Goal: Task Accomplishment & Management: Manage account settings

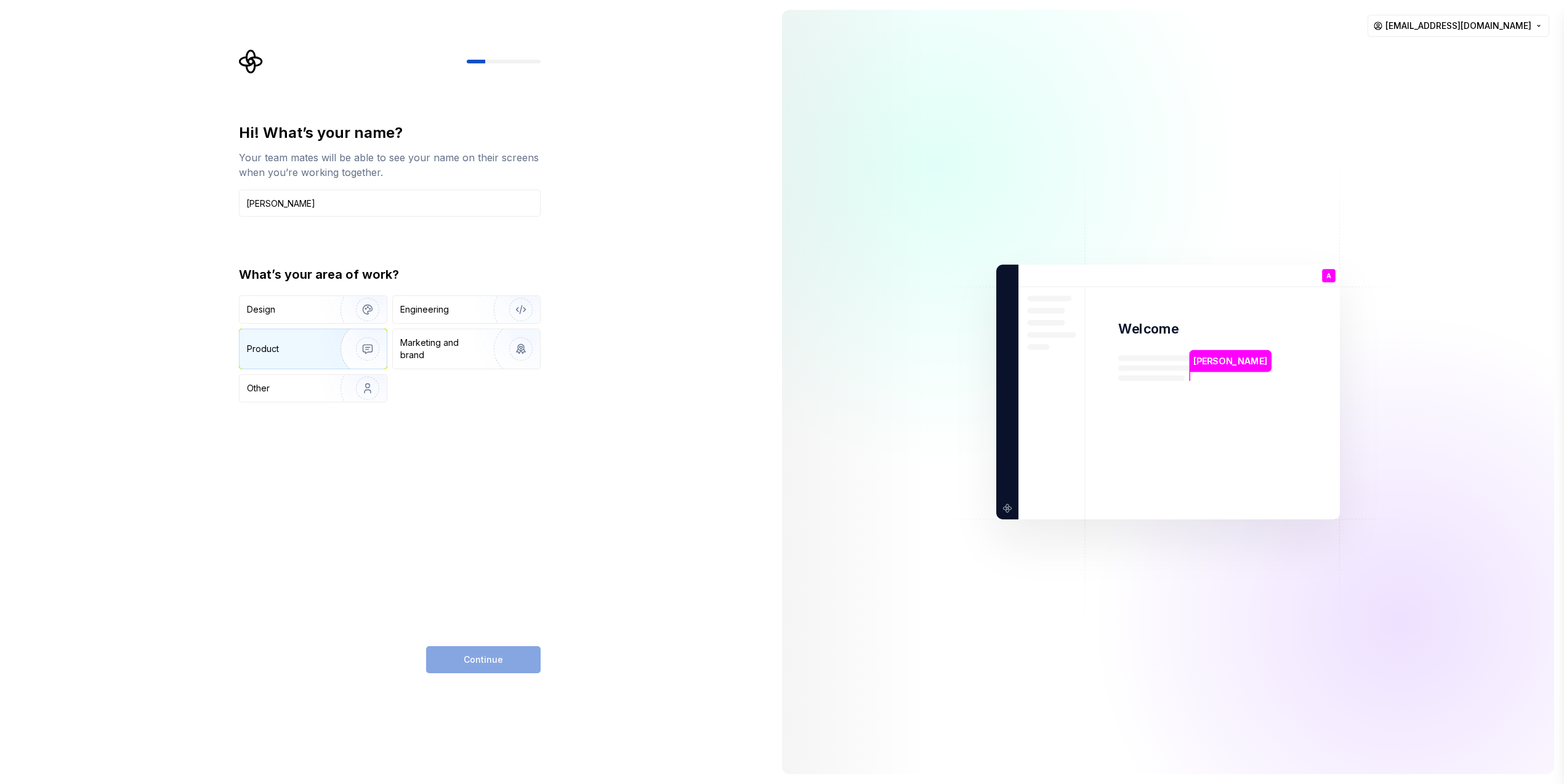
click at [325, 342] on img "button" at bounding box center [359, 348] width 79 height 82
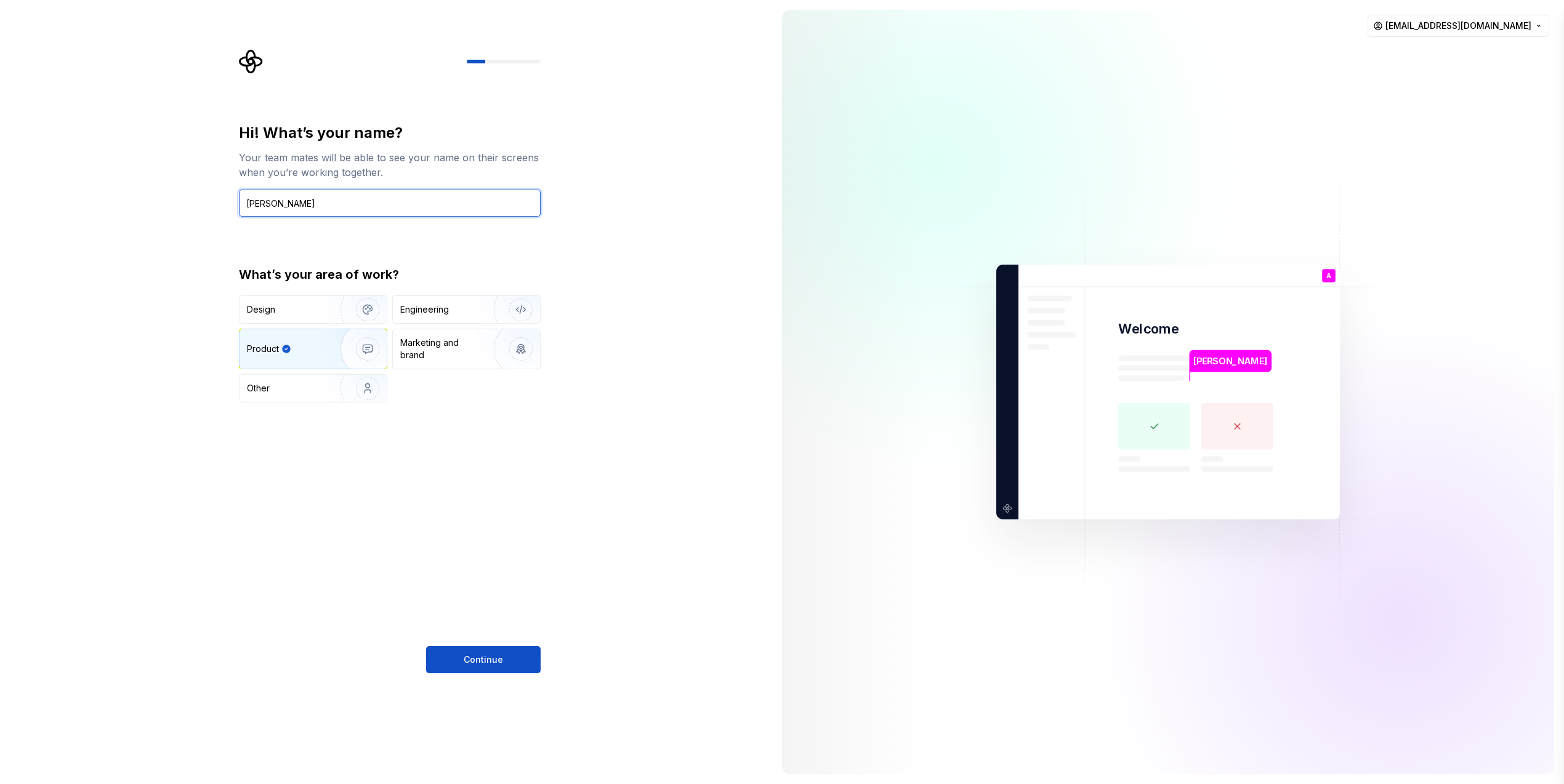
click at [305, 201] on input "[PERSON_NAME]" at bounding box center [390, 203] width 302 height 27
type input "[PERSON_NAME]"
click at [486, 654] on span "Continue" at bounding box center [483, 659] width 39 height 12
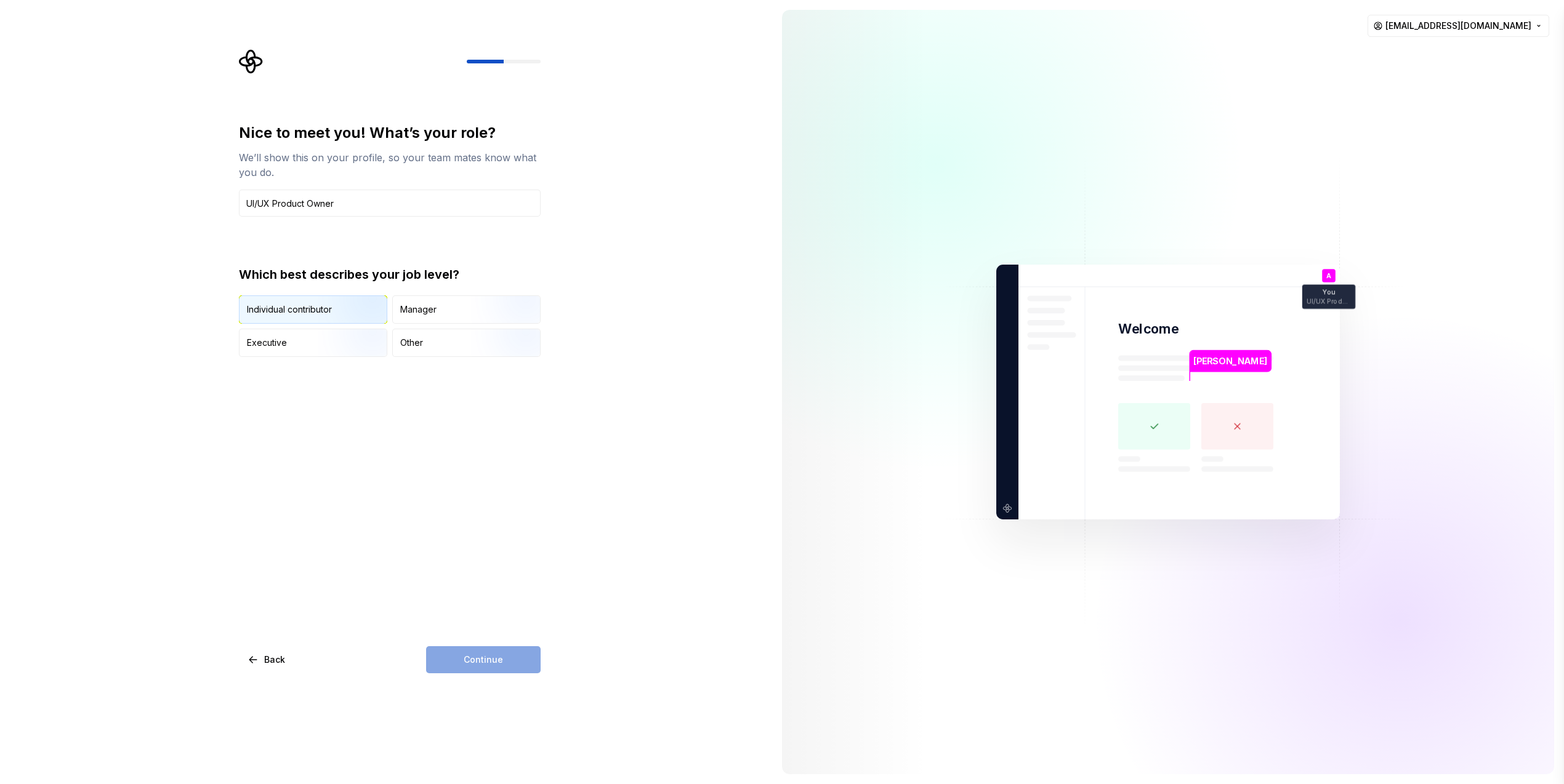
type input "UI/UX Product Owner"
click at [314, 306] on div "Individual contributor" at bounding box center [289, 309] width 85 height 12
type button "IndividualContributor"
click at [487, 655] on span "Continue" at bounding box center [483, 659] width 39 height 12
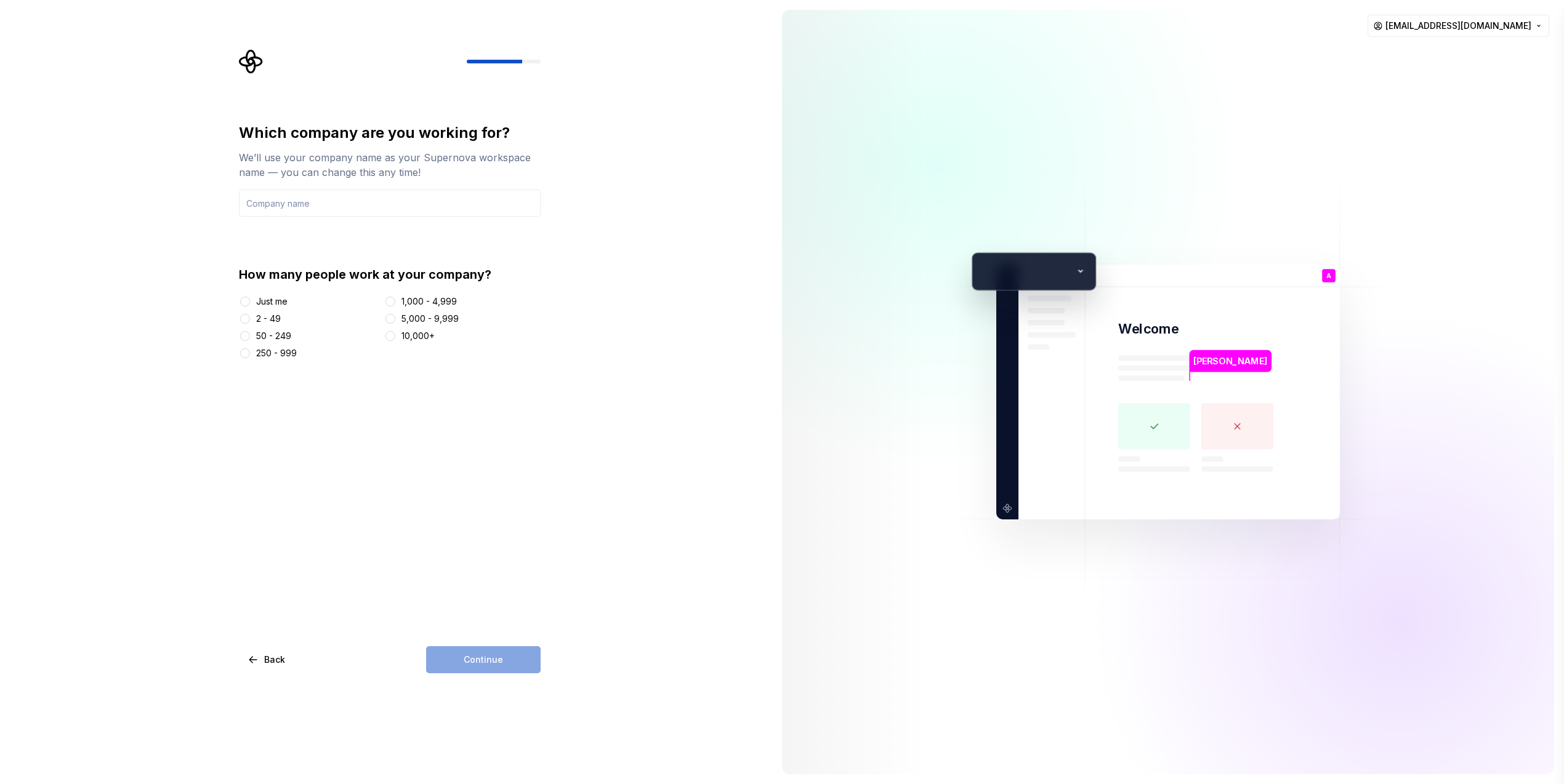
type input "a"
type input "Aria Systems"
click at [247, 334] on button "50 - 249" at bounding box center [245, 336] width 10 height 10
click at [491, 665] on button "Continue" at bounding box center [484, 659] width 115 height 27
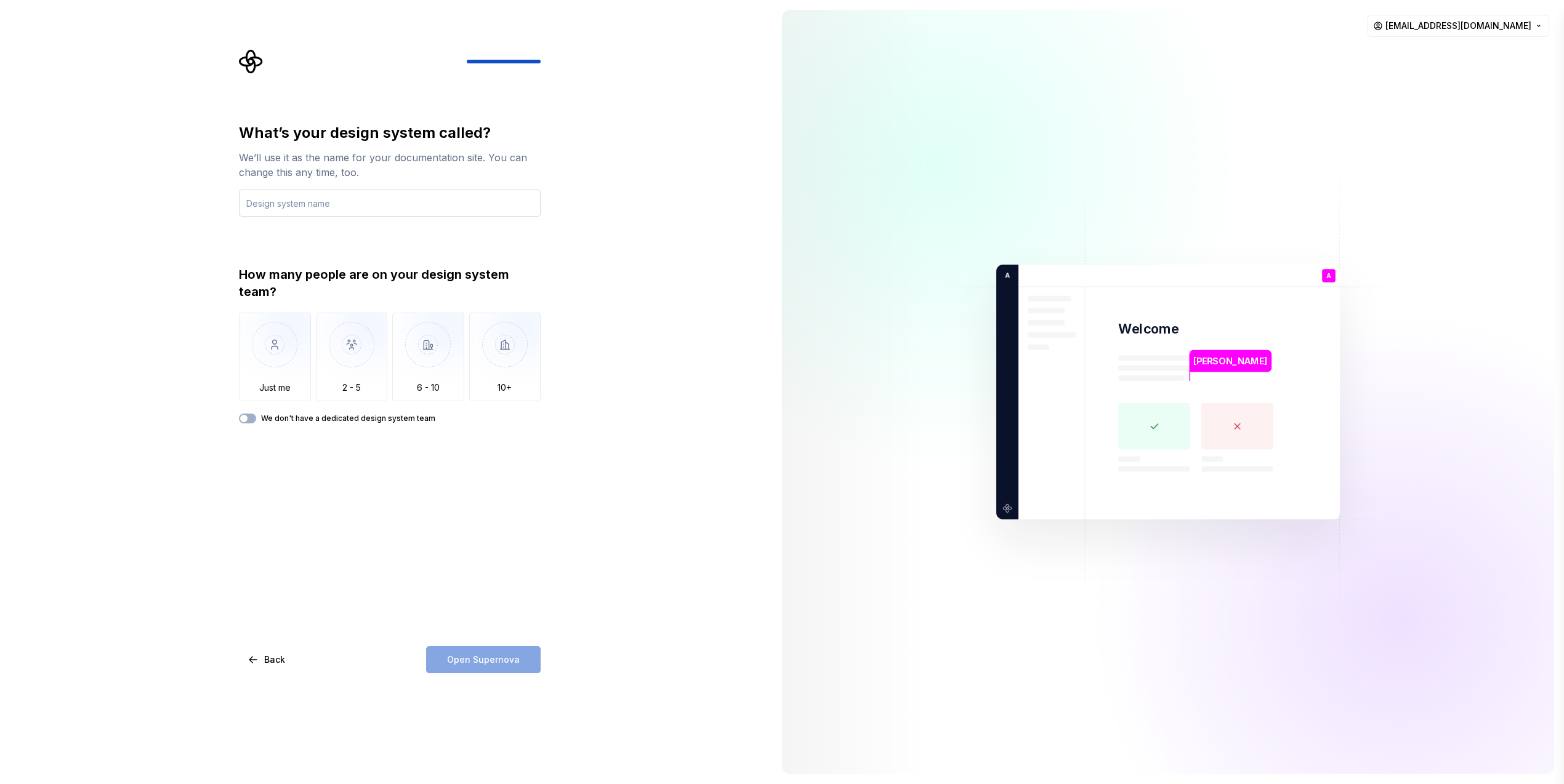
click at [389, 202] on input "text" at bounding box center [390, 203] width 302 height 27
click at [270, 375] on img "button" at bounding box center [275, 353] width 72 height 82
click at [361, 206] on input "text" at bounding box center [390, 203] width 302 height 27
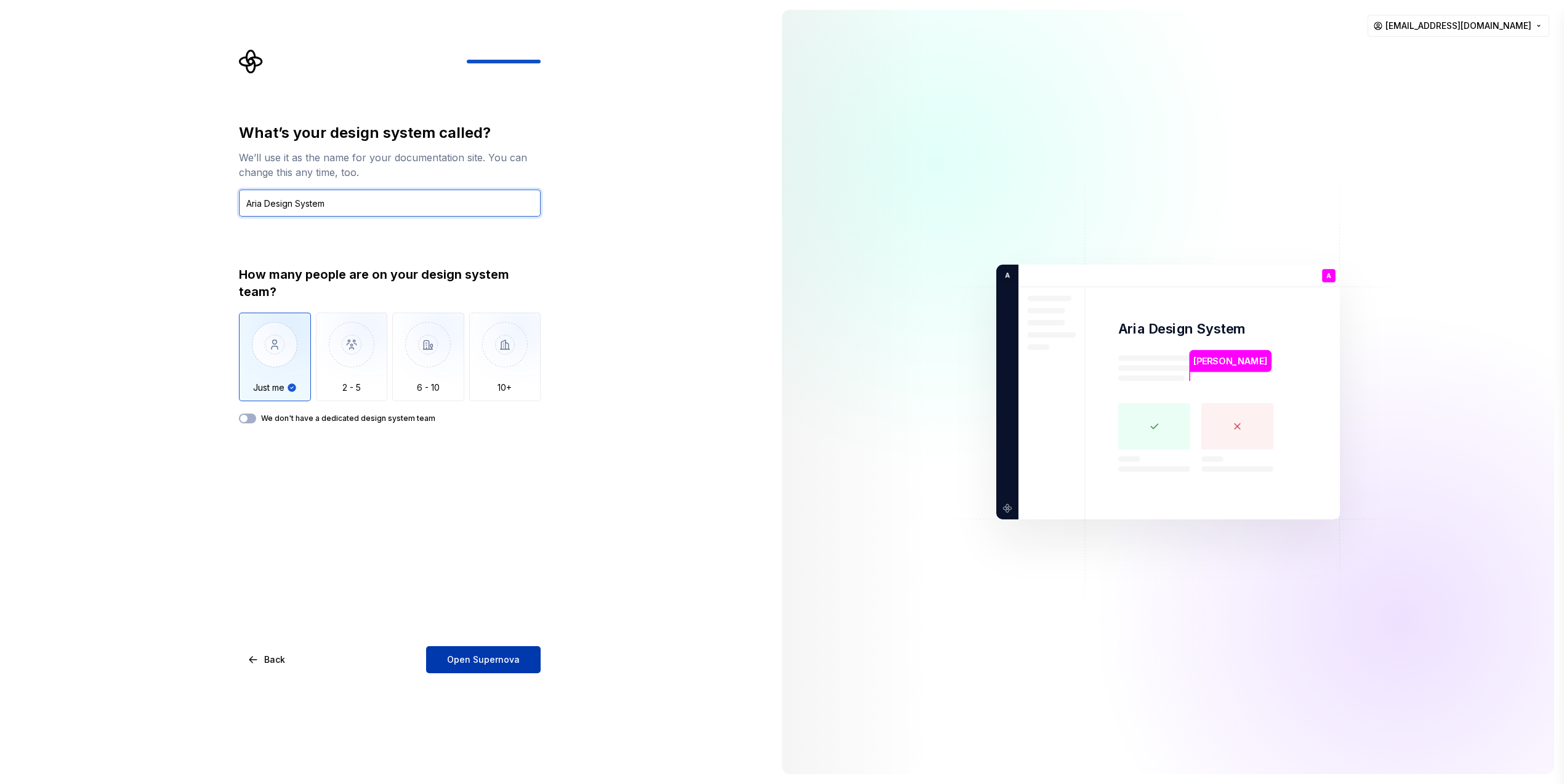
type input "Aria Design System"
click at [485, 661] on span "Open Supernova" at bounding box center [483, 659] width 72 height 12
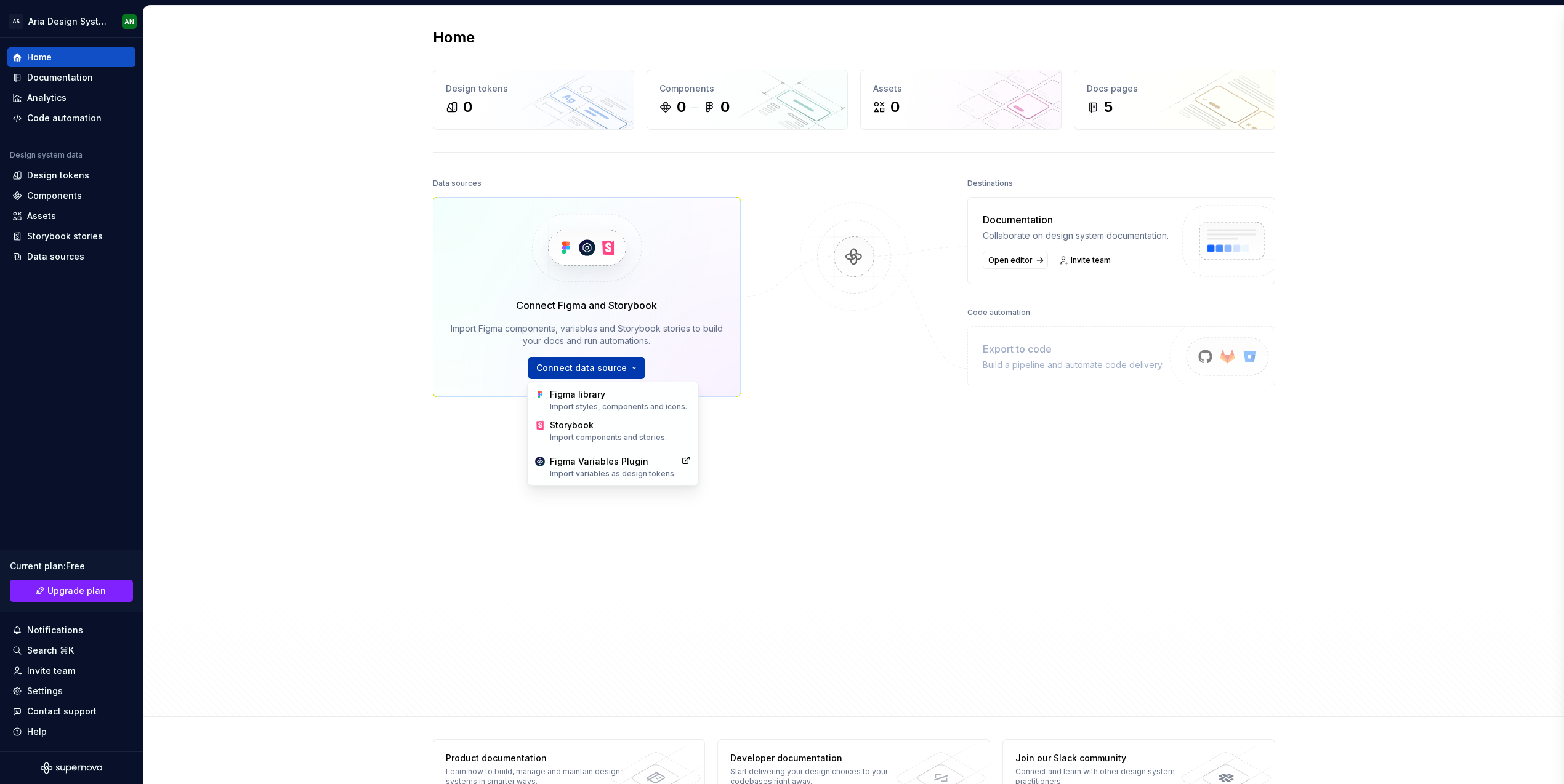
click at [622, 373] on html "AS Aria Design System AN Home Documentation Analytics Code automation Design sy…" at bounding box center [782, 392] width 1564 height 784
click at [547, 510] on html "AS Aria Design System AN Home Documentation Analytics Code automation Design sy…" at bounding box center [782, 392] width 1564 height 784
drag, startPoint x: 1355, startPoint y: 107, endPoint x: 1364, endPoint y: 96, distance: 14.2
click at [1356, 106] on div "Home Design tokens 0 Components 0 0 Assets 0 Docs pages 5 Data sources Connect …" at bounding box center [853, 361] width 1420 height 712
click at [69, 174] on div "Design tokens" at bounding box center [58, 175] width 62 height 12
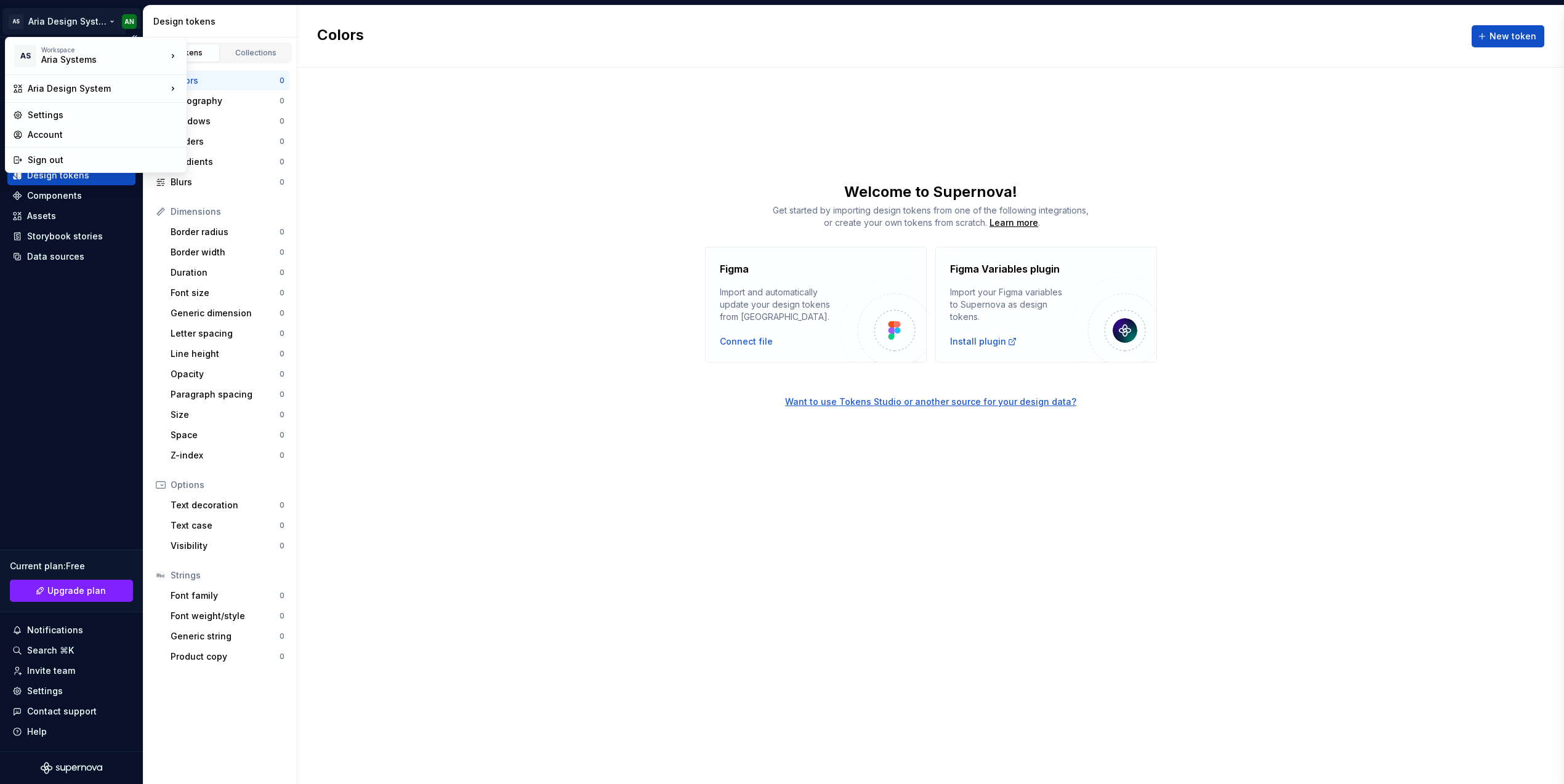
click at [71, 22] on html "AS Aria Design System AN Home Documentation Analytics Code automation Design sy…" at bounding box center [782, 392] width 1564 height 784
click at [259, 91] on div "Aria Design System" at bounding box center [270, 91] width 127 height 12
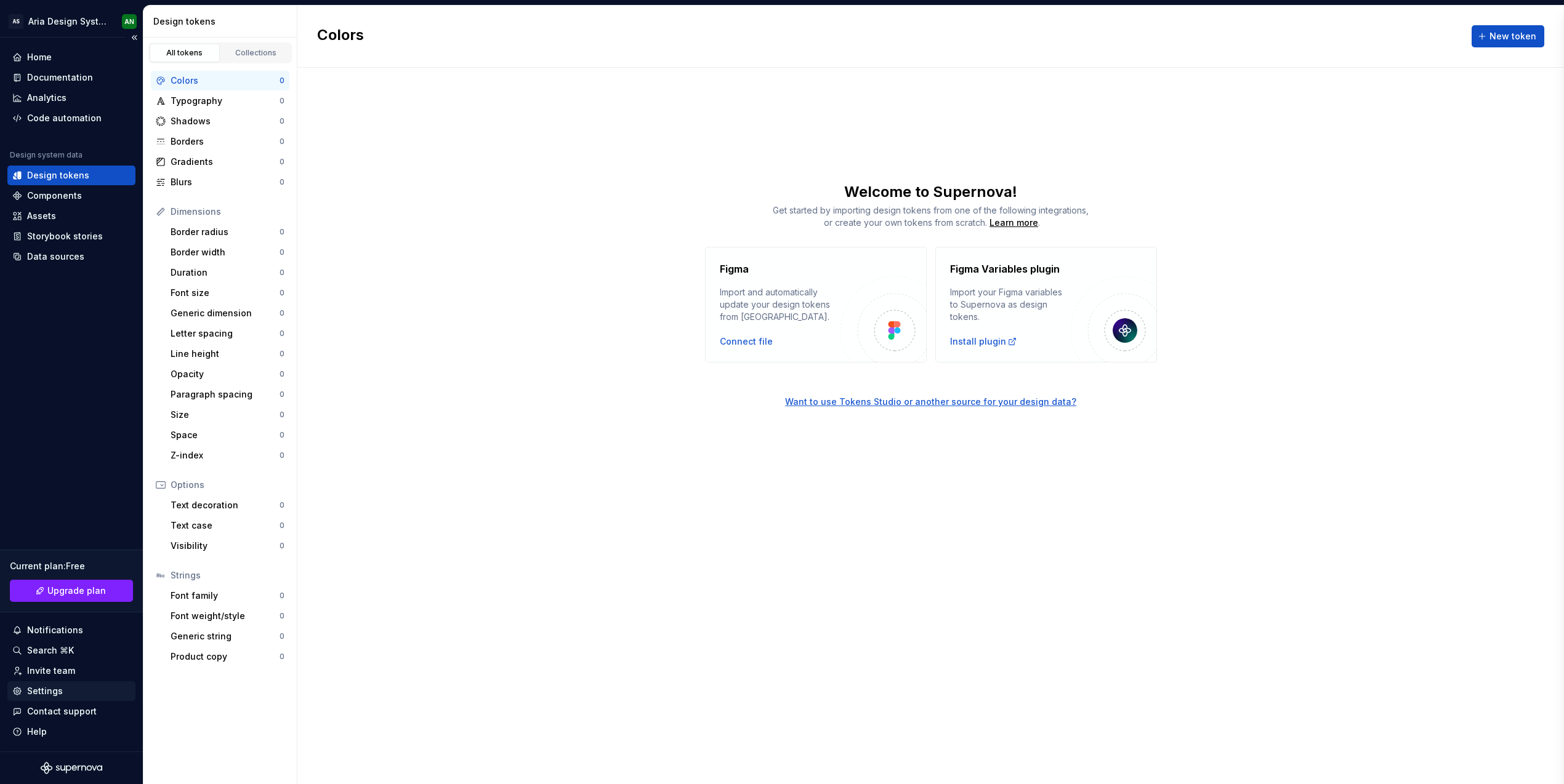
click at [48, 688] on div "Settings" at bounding box center [45, 691] width 36 height 12
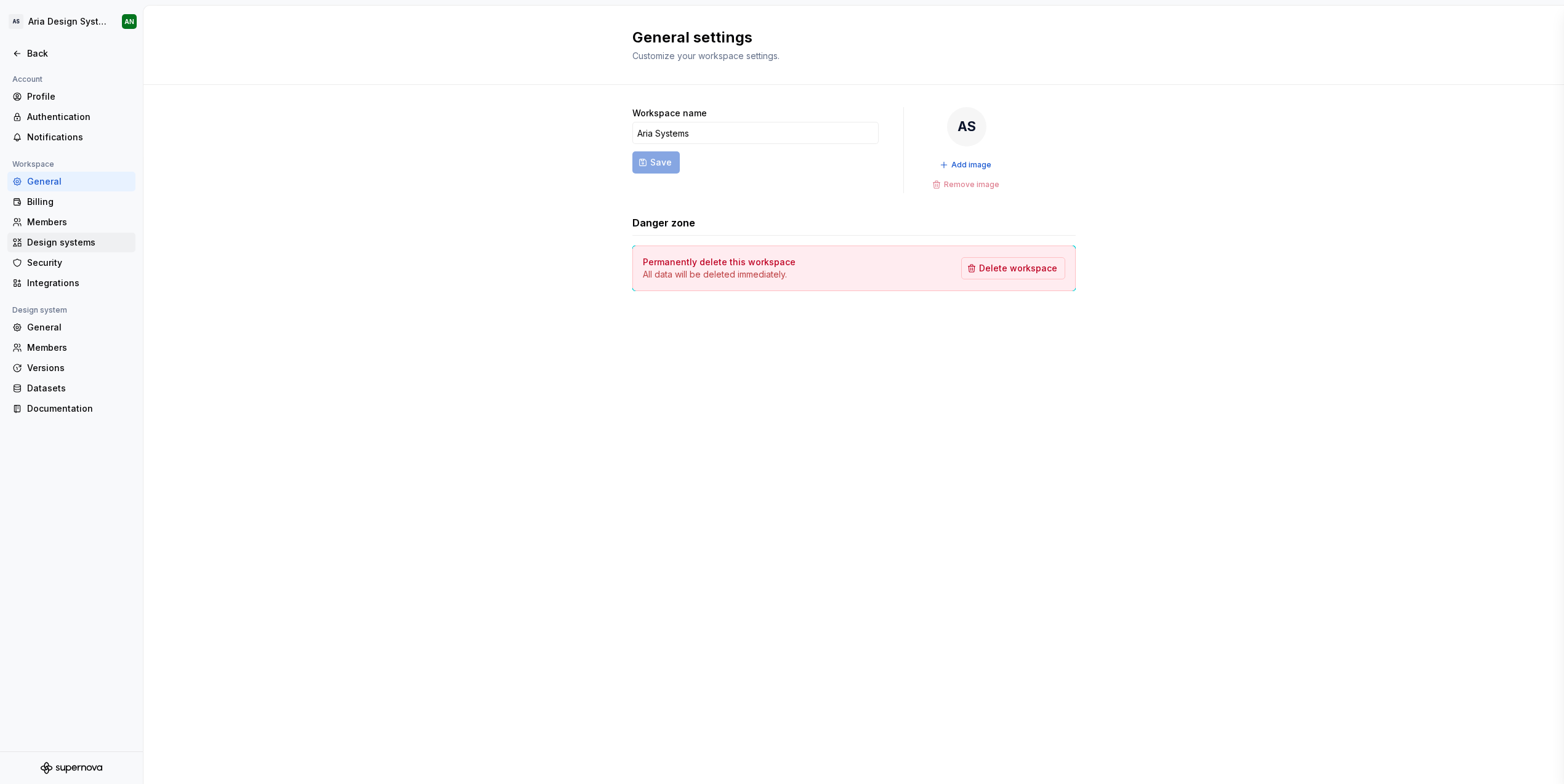
click at [70, 241] on div "Design systems" at bounding box center [79, 243] width 103 height 12
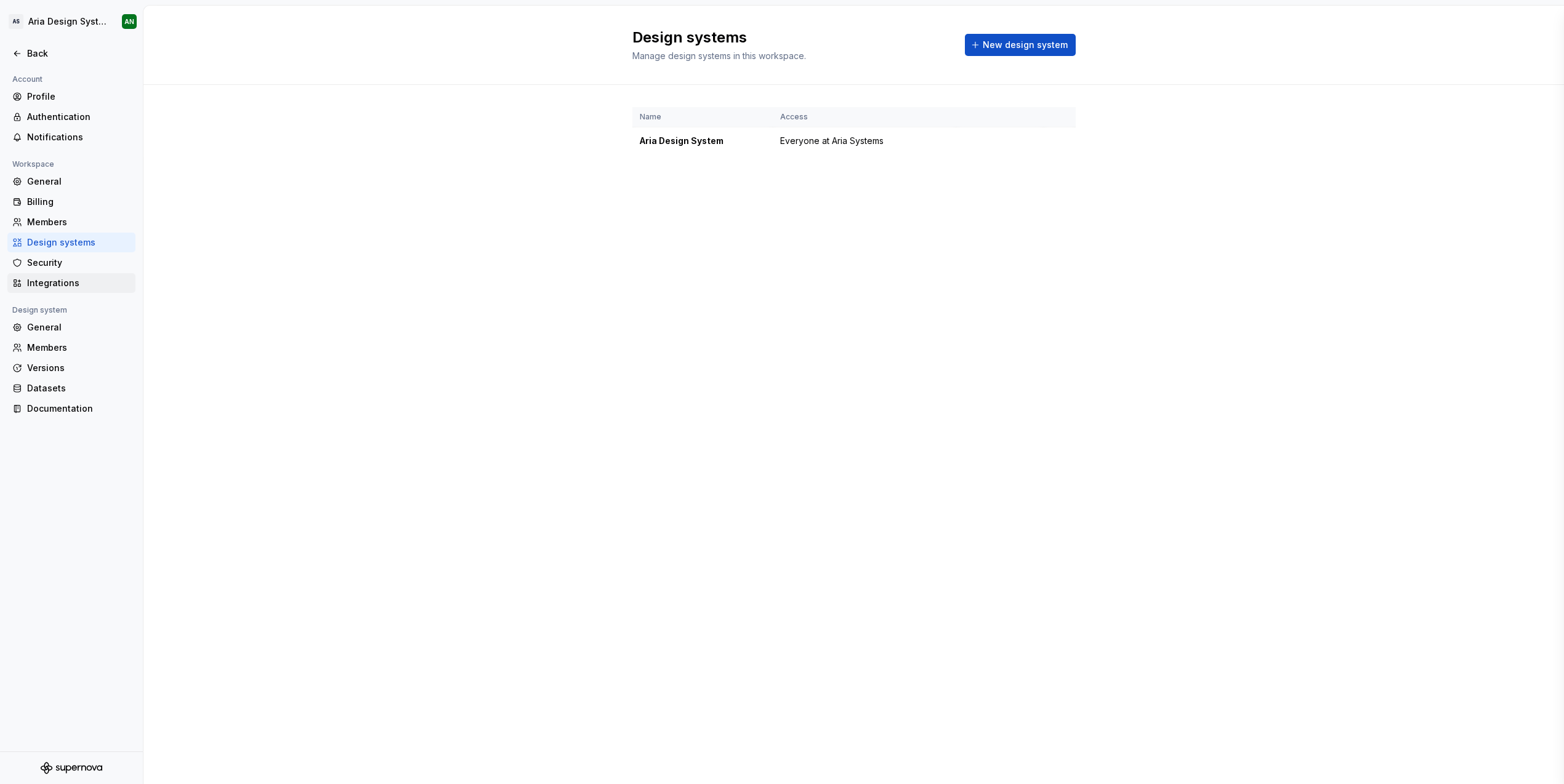
click at [56, 282] on div "Integrations" at bounding box center [79, 282] width 103 height 12
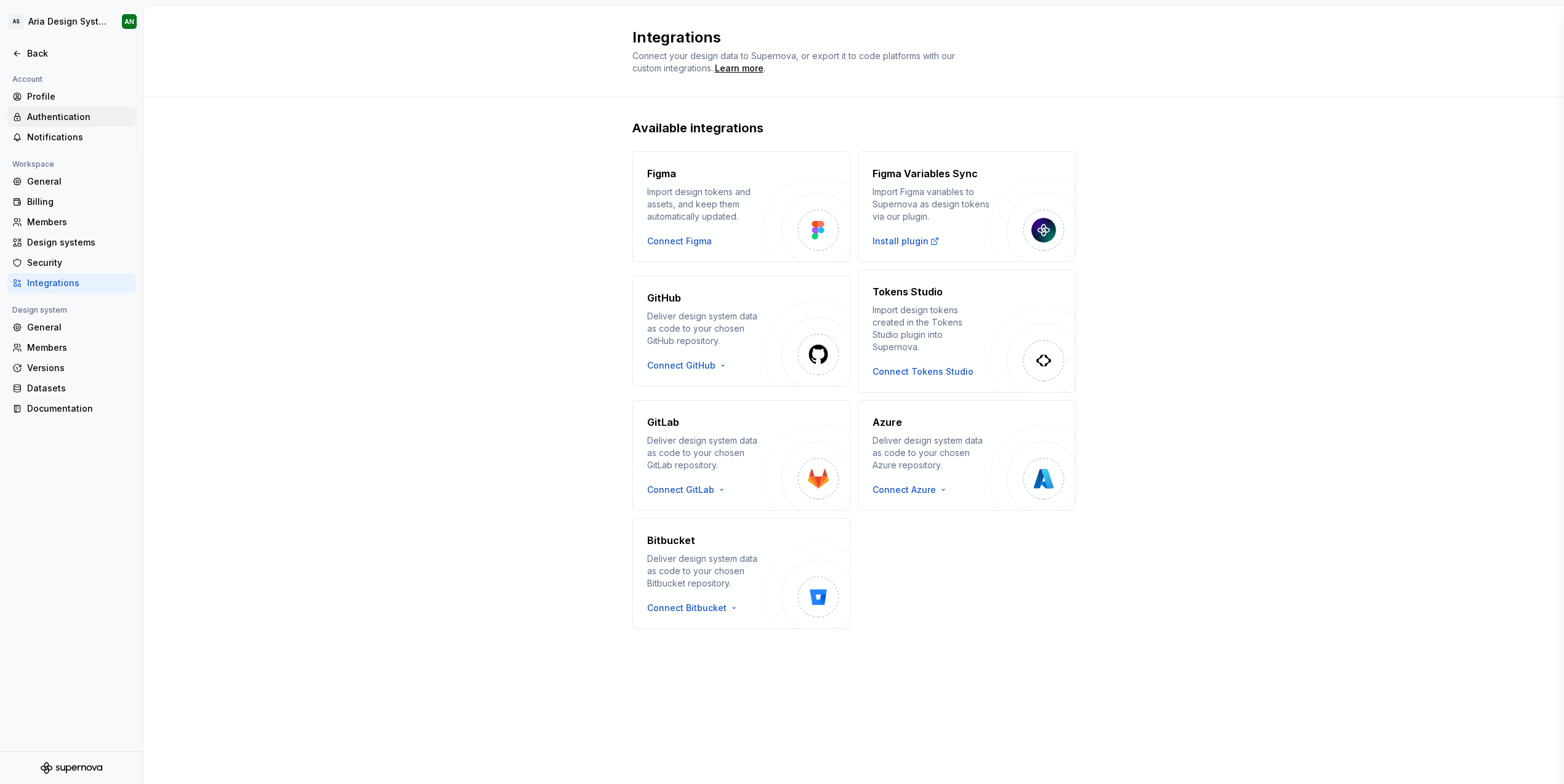
click at [66, 118] on div "Authentication" at bounding box center [79, 116] width 103 height 12
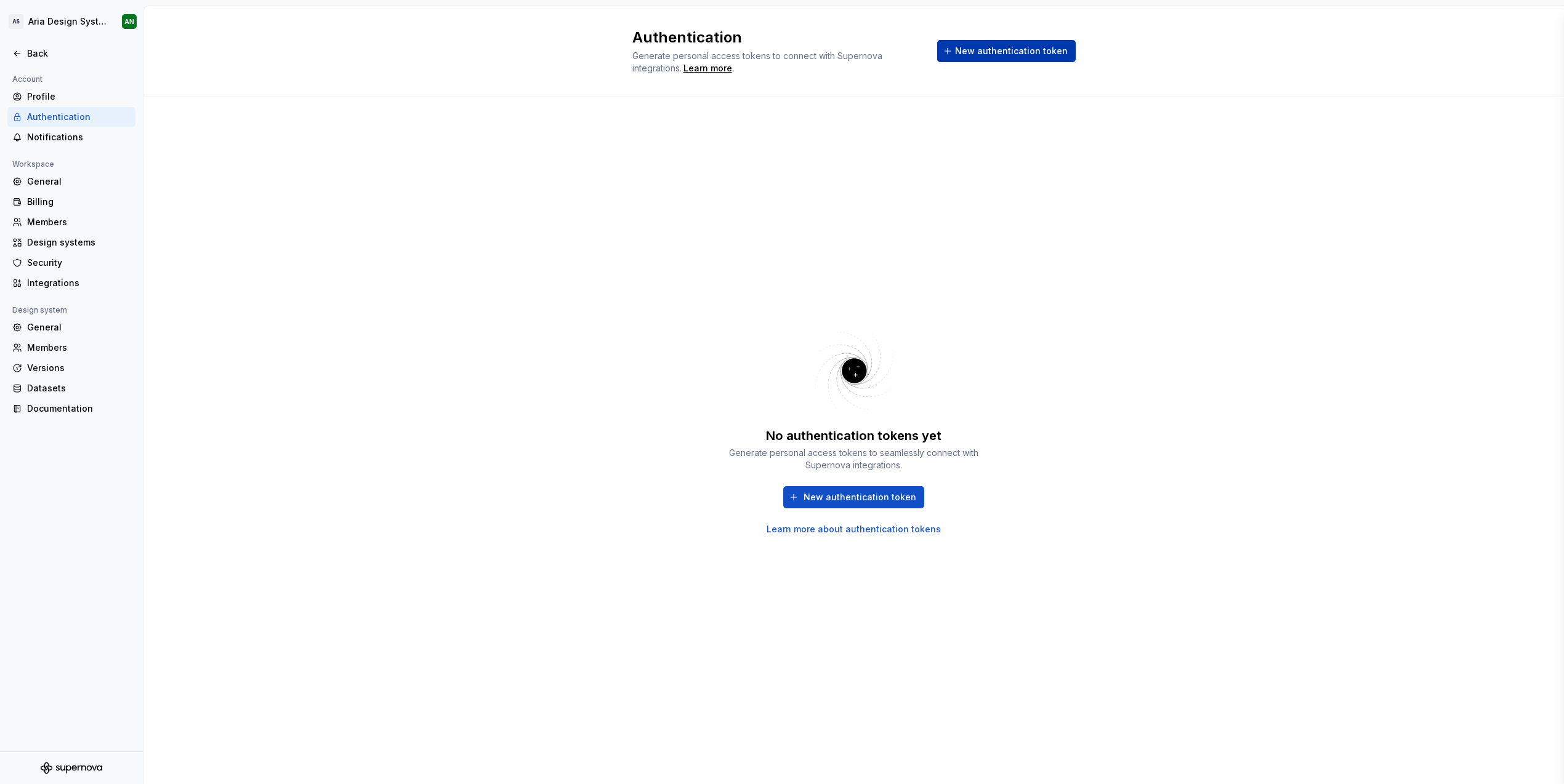
click at [1009, 47] on span "New authentication token" at bounding box center [1011, 51] width 113 height 12
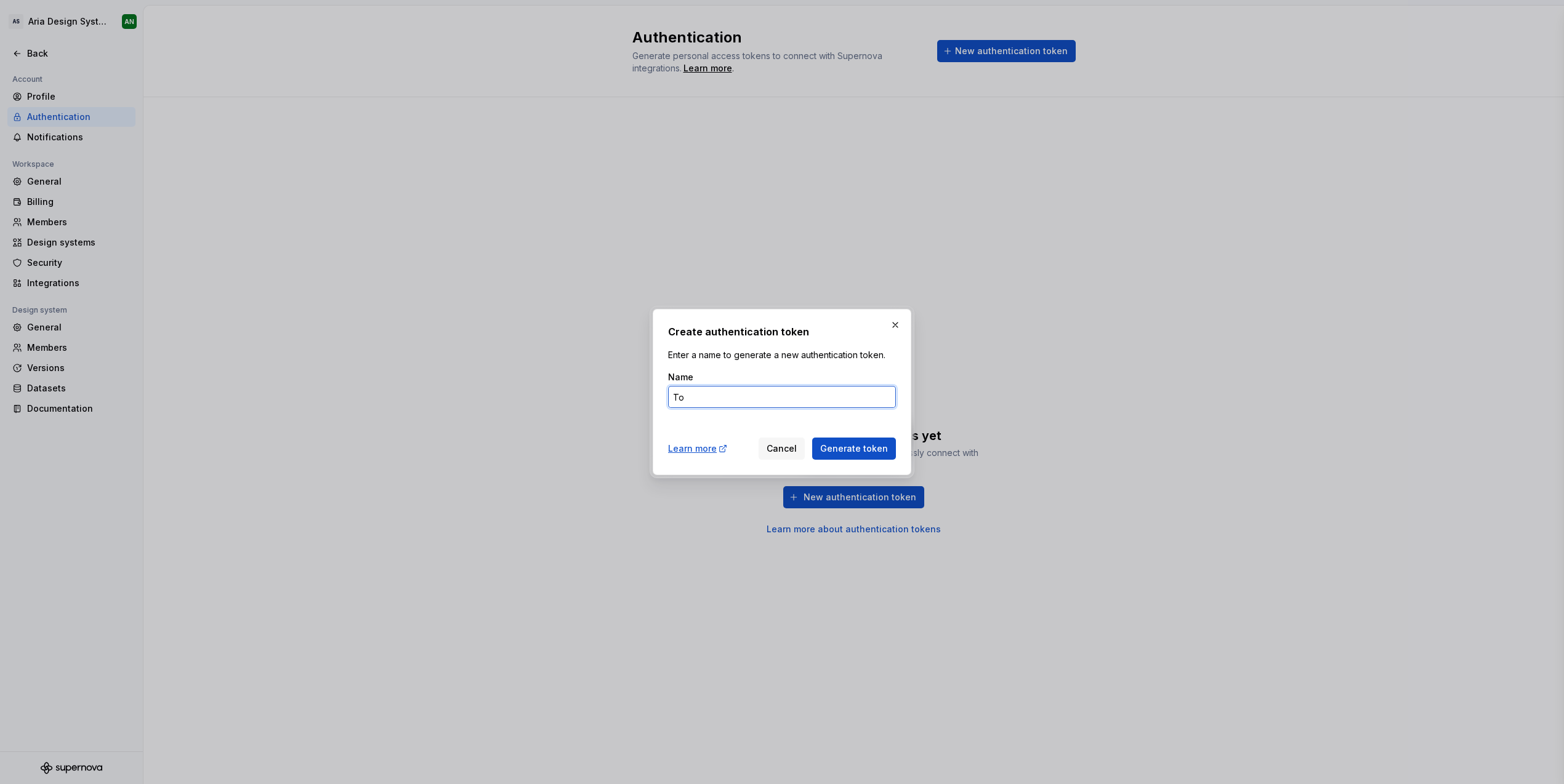
type input "T"
type input "20250821-Token"
click at [870, 446] on span "Generate token" at bounding box center [854, 448] width 68 height 12
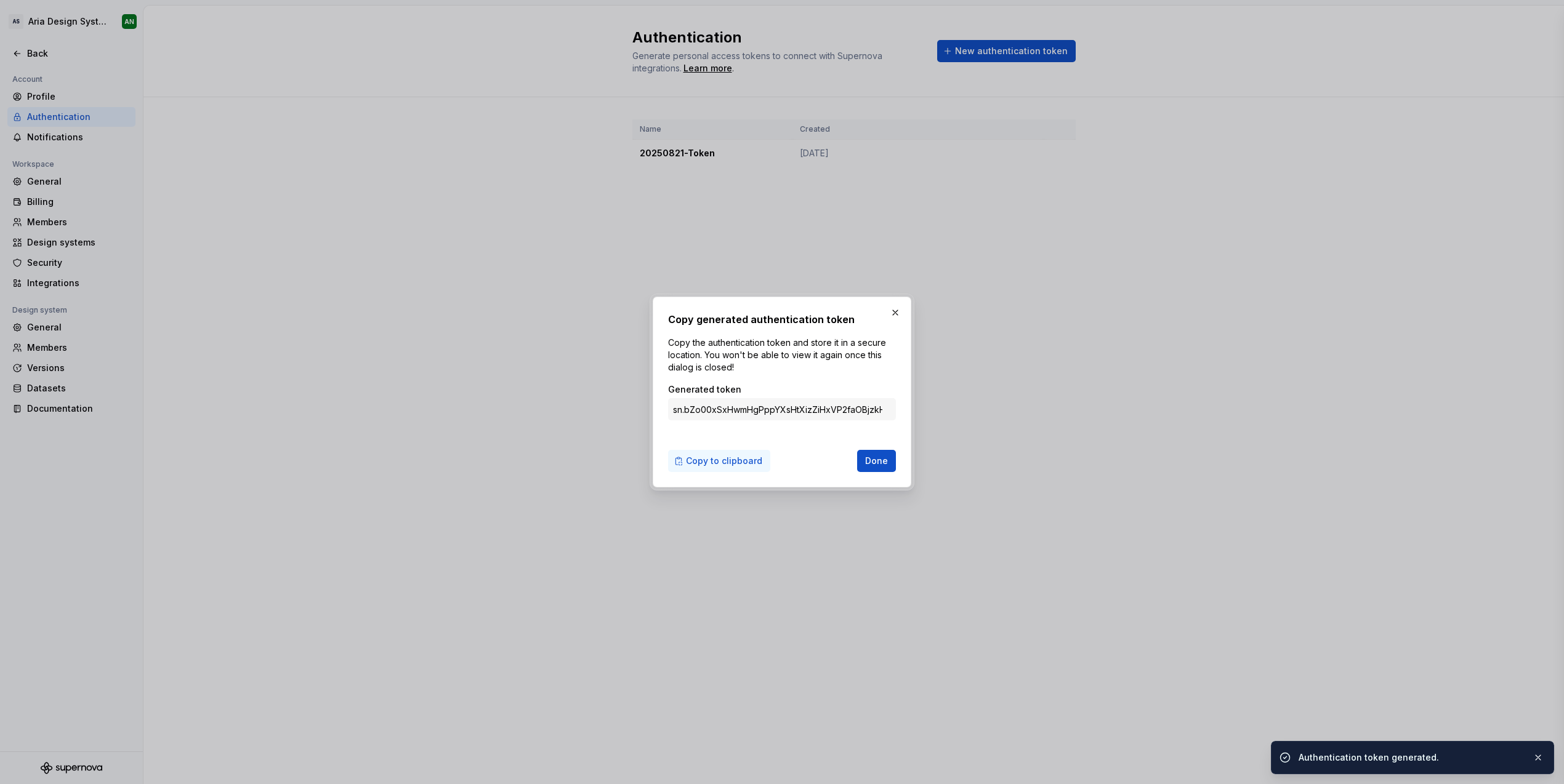
click at [715, 462] on span "Copy to clipboard" at bounding box center [724, 461] width 76 height 12
click at [880, 467] on span "Done" at bounding box center [876, 461] width 22 height 12
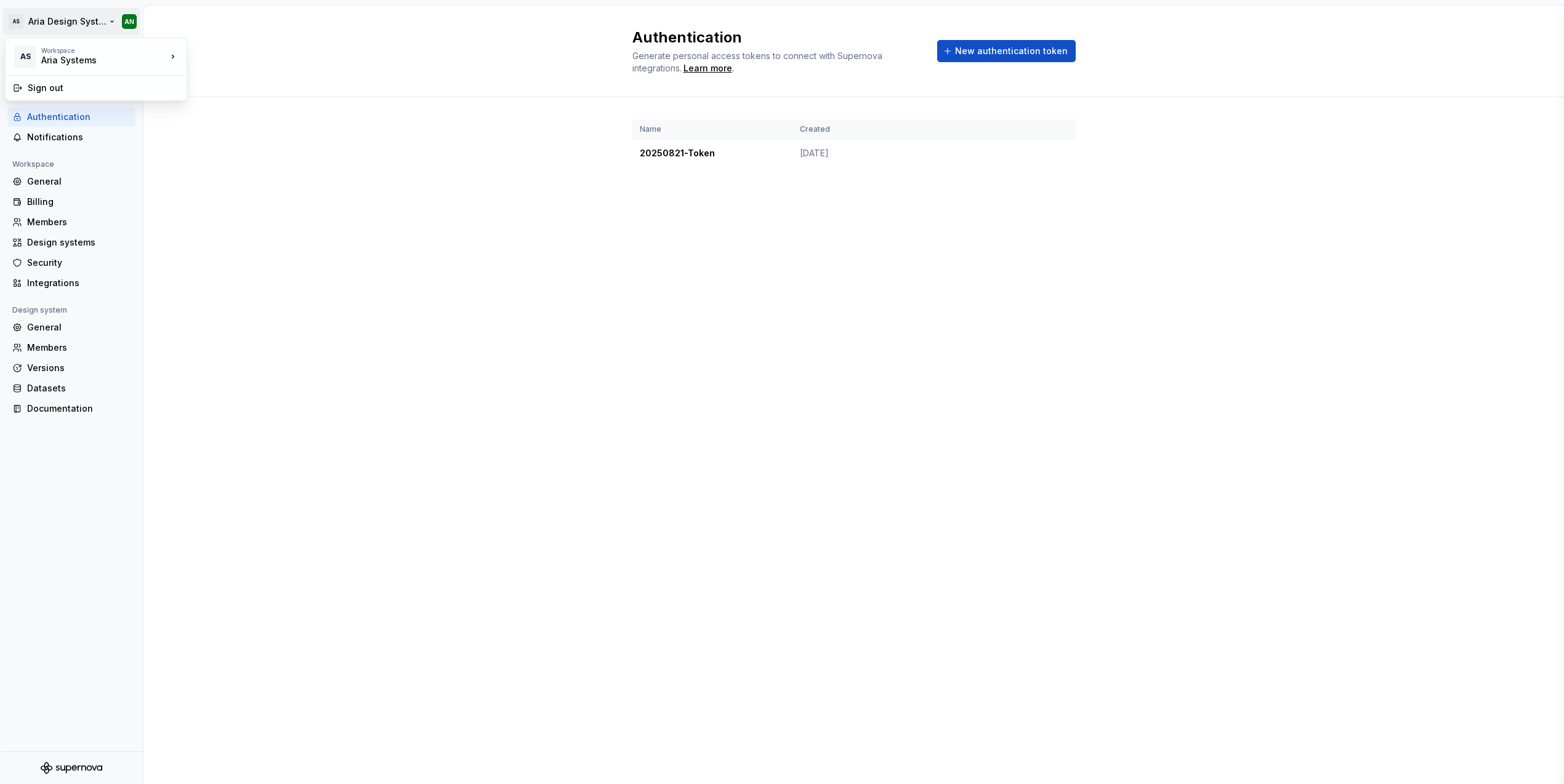
click at [56, 19] on html "AS Aria Design System AN Back Account Profile Authentication Notifications Work…" at bounding box center [782, 392] width 1564 height 784
click at [69, 56] on div "Aria Systems" at bounding box center [94, 60] width 105 height 12
click at [227, 51] on div "Aria Systems" at bounding box center [247, 53] width 80 height 12
click at [32, 53] on div "Back" at bounding box center [79, 53] width 103 height 12
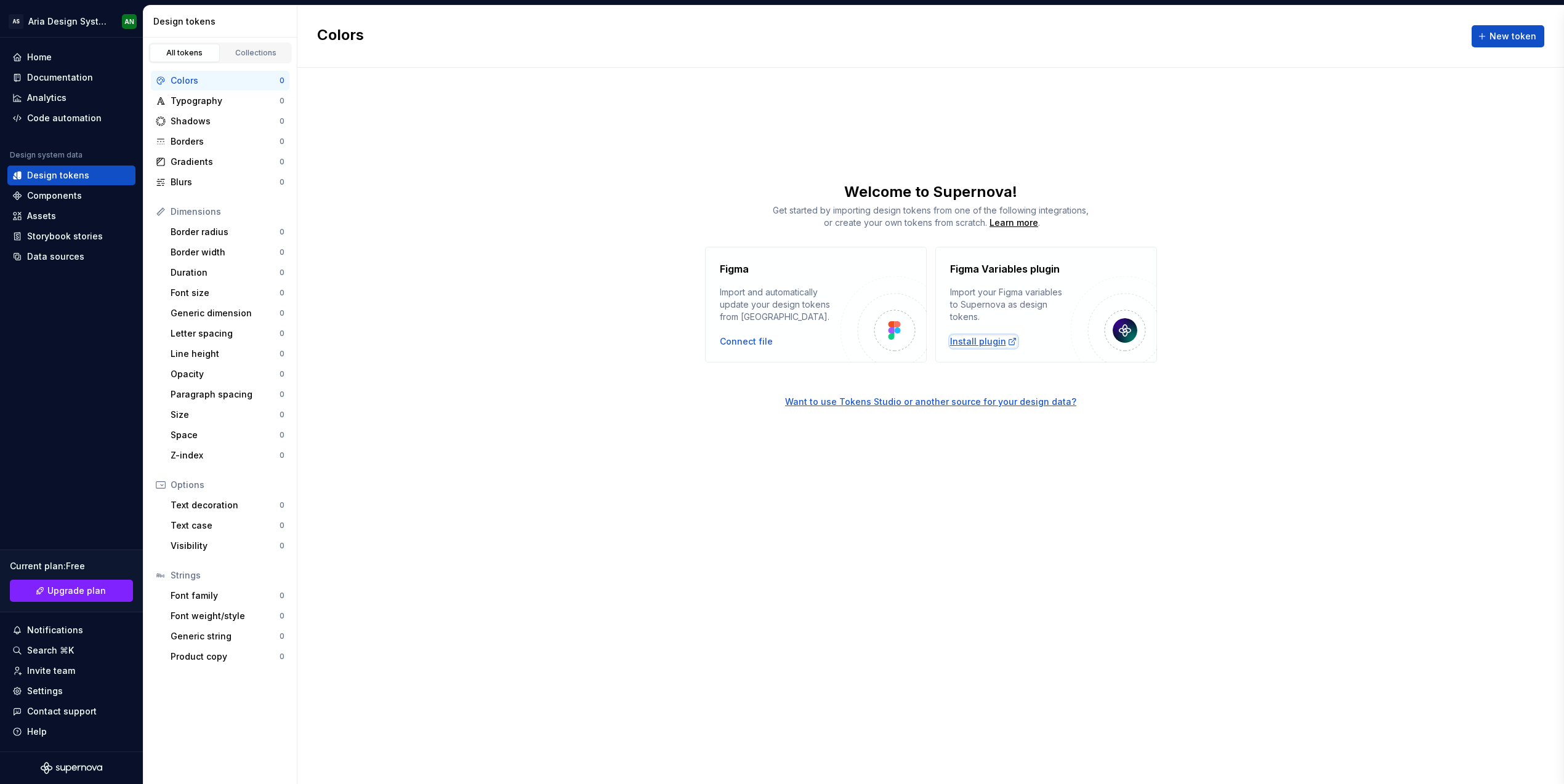
click at [993, 341] on div "Install plugin" at bounding box center [983, 341] width 67 height 12
